Goal: Information Seeking & Learning: Learn about a topic

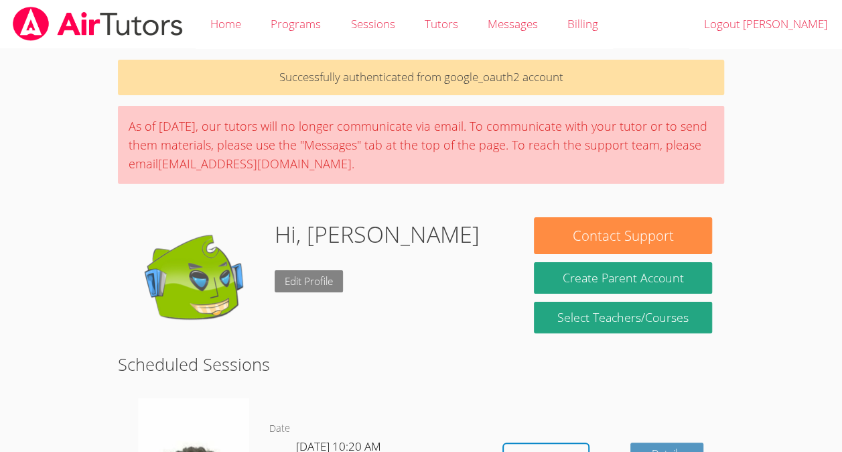
click at [318, 287] on link "Edit Profile" at bounding box center [309, 281] width 68 height 22
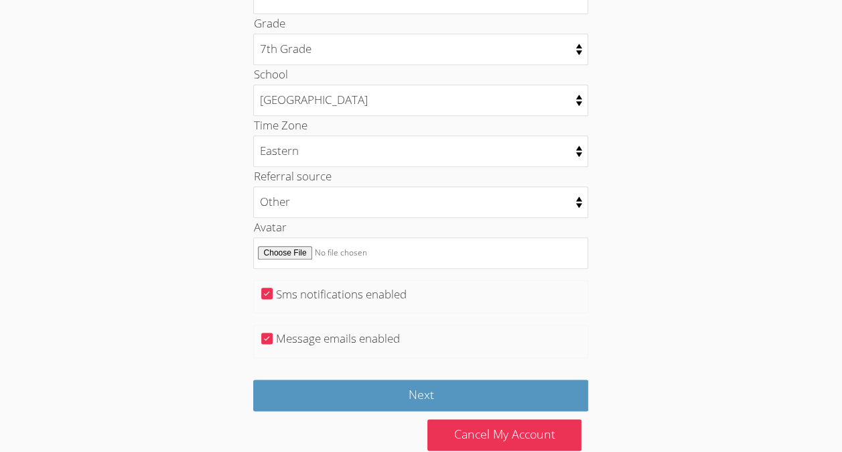
scroll to position [670, 0]
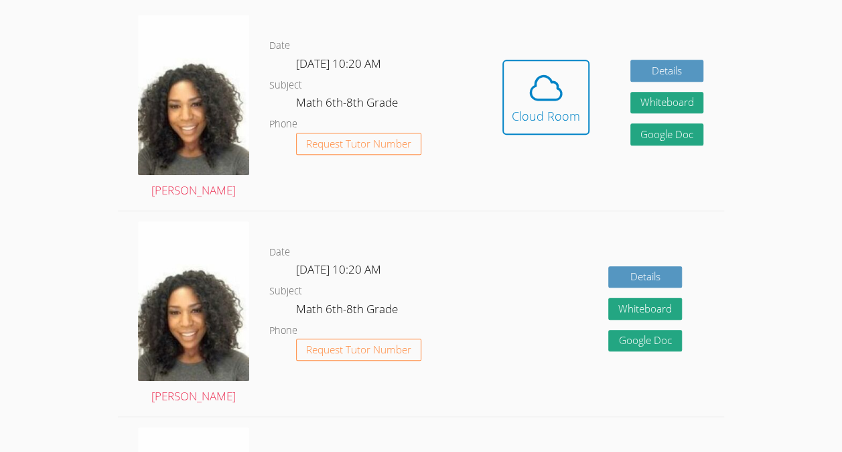
scroll to position [386, 0]
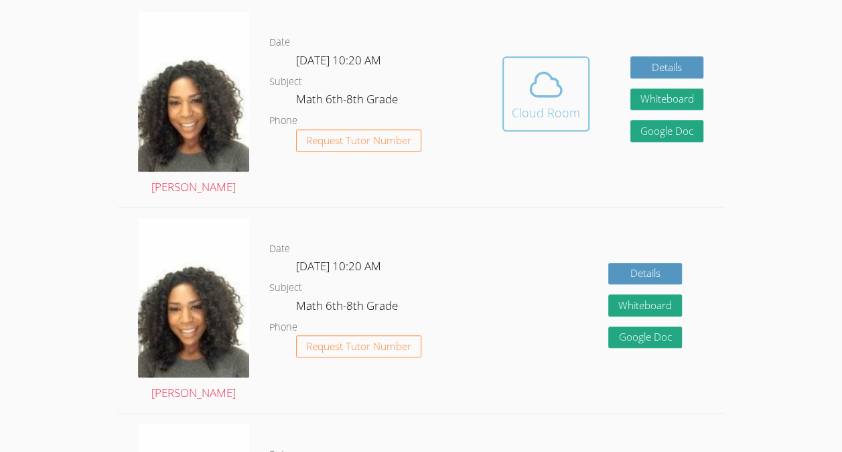
click at [546, 109] on div "Cloud Room" at bounding box center [546, 112] width 68 height 19
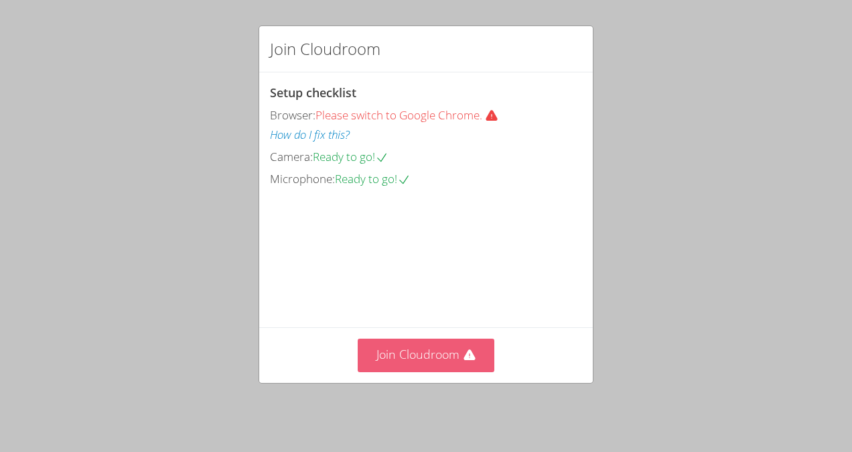
click at [480, 365] on button "Join Cloudroom" at bounding box center [426, 354] width 137 height 33
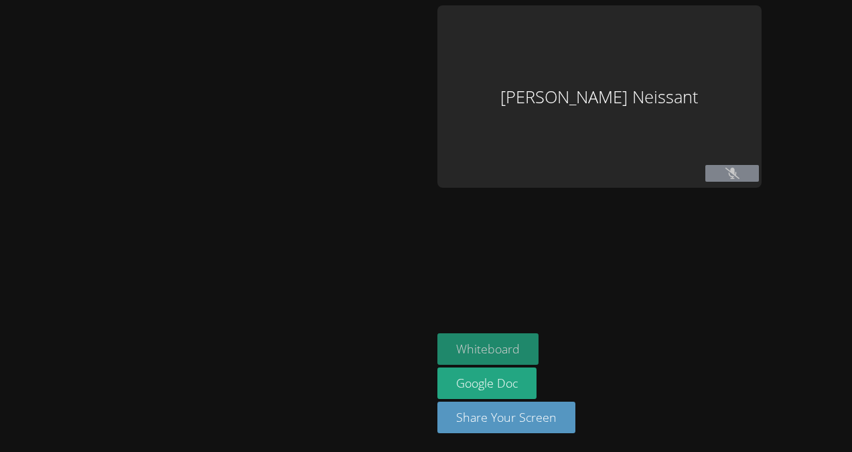
click at [514, 342] on button "Whiteboard" at bounding box center [488, 348] width 101 height 31
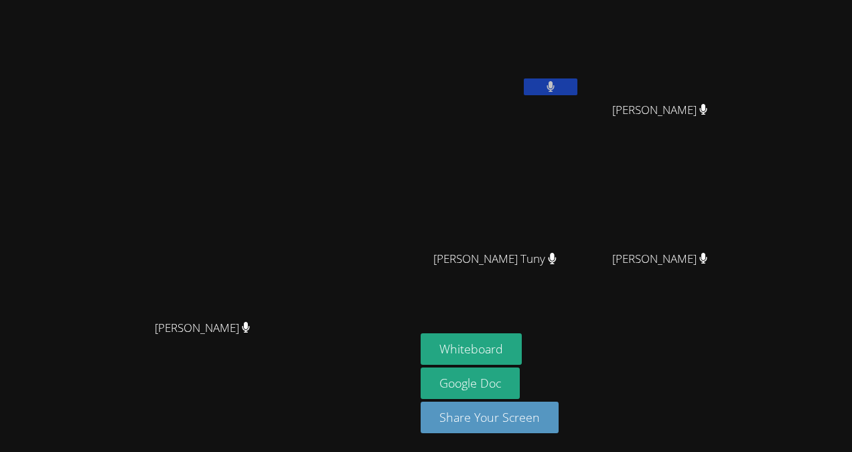
click at [578, 84] on button at bounding box center [551, 86] width 54 height 17
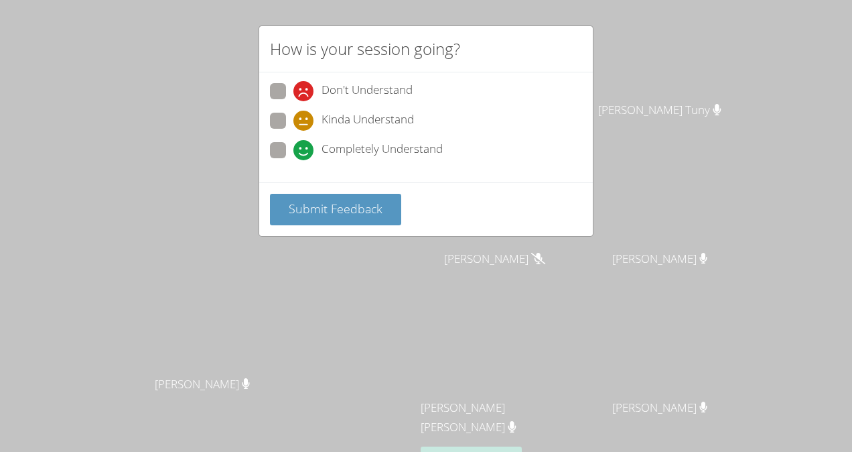
click at [408, 123] on span "Kinda Understand" at bounding box center [368, 121] width 92 height 20
click at [305, 123] on input "Kinda Understand" at bounding box center [299, 118] width 11 height 11
radio input "true"
click at [351, 218] on button "Submit Feedback" at bounding box center [335, 209] width 131 height 31
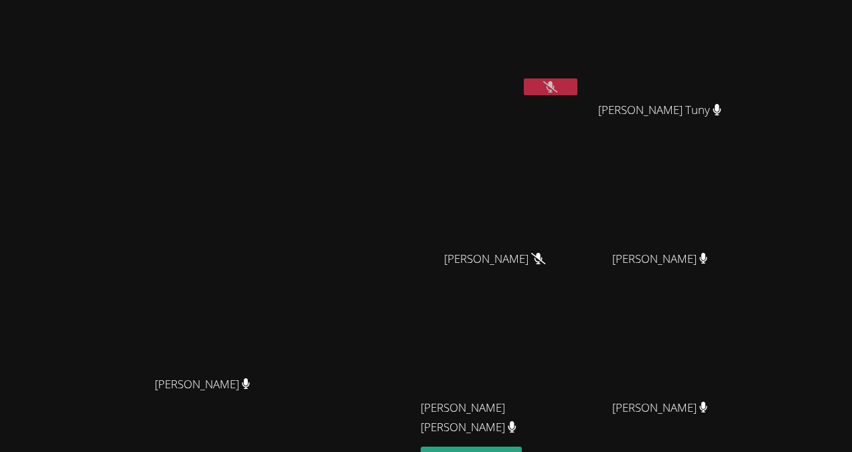
scroll to position [111, 0]
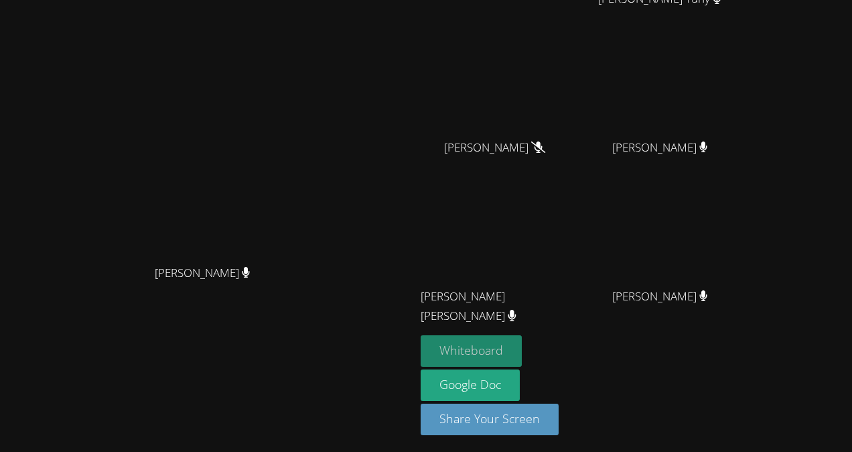
click at [522, 358] on button "Whiteboard" at bounding box center [471, 350] width 101 height 31
